Goal: Find specific page/section: Find specific page/section

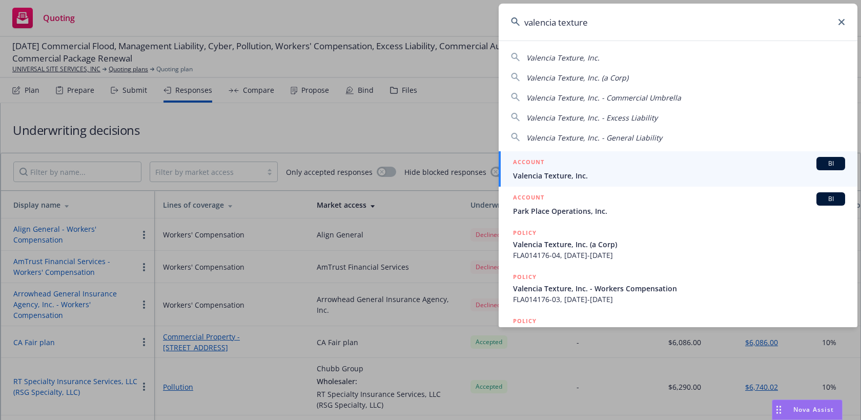
drag, startPoint x: 620, startPoint y: 23, endPoint x: 450, endPoint y: 0, distance: 171.7
click at [450, 0] on div "valencia texture Valencia Texture, Inc. Valencia Texture, Inc. (a Corp) Valenci…" at bounding box center [430, 210] width 861 height 420
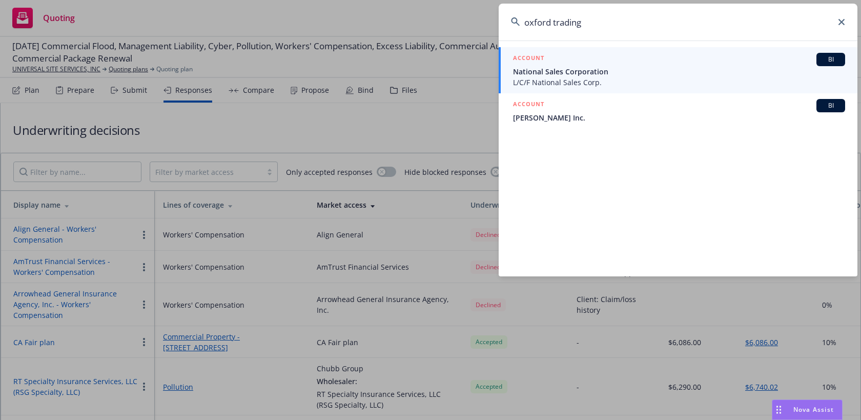
type input "oxford trading"
click at [570, 76] on span "National Sales Corporation" at bounding box center [679, 71] width 332 height 11
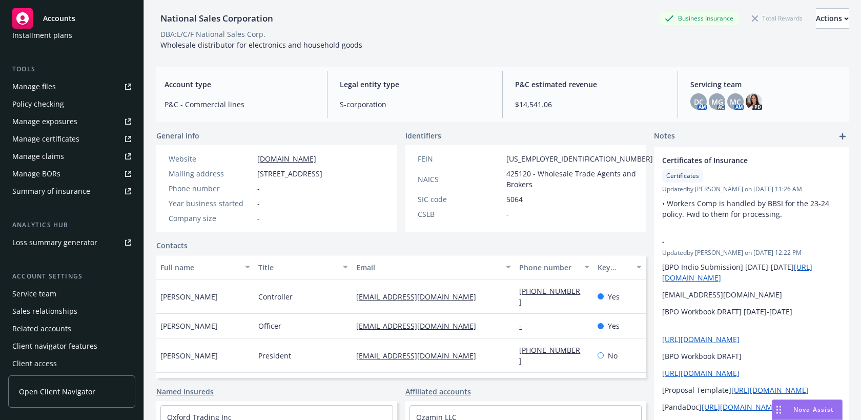
scroll to position [265, 0]
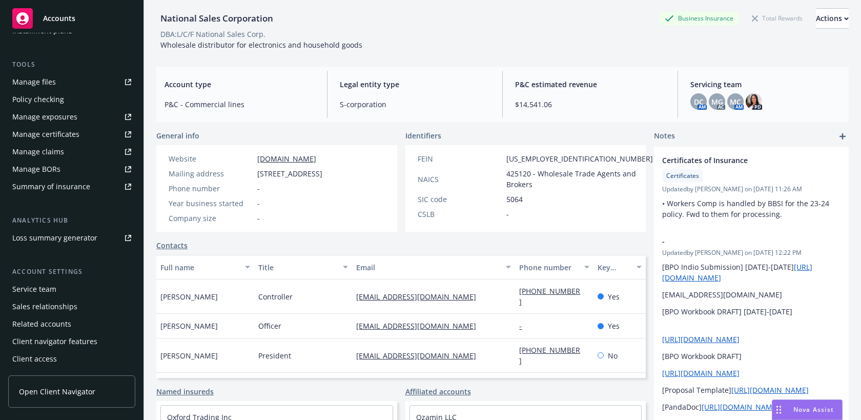
click at [90, 285] on div "Service team" at bounding box center [71, 289] width 119 height 16
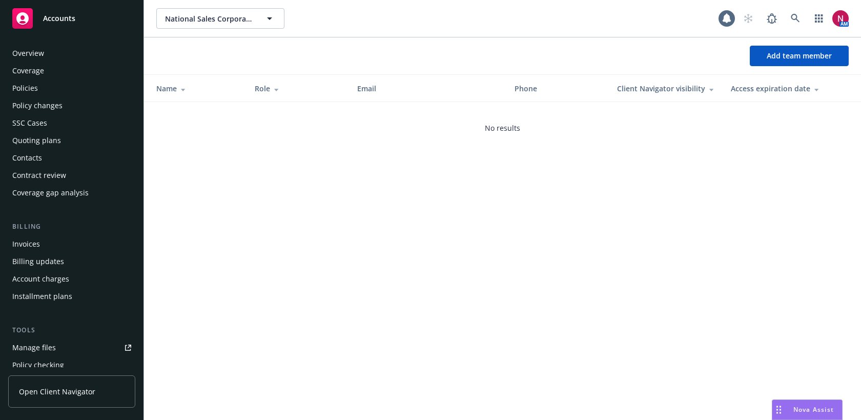
scroll to position [265, 0]
